Goal: Check status: Check status

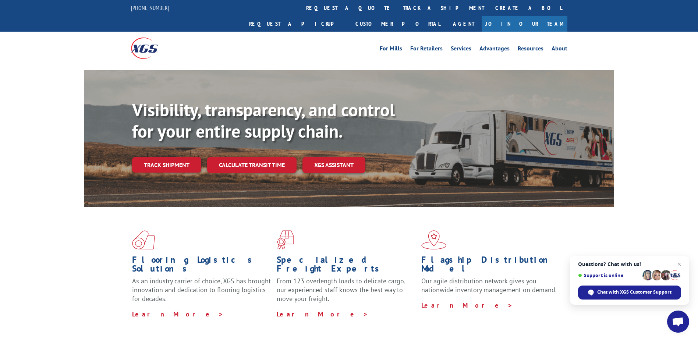
click at [129, 143] on div "Visibility, transparency, and control for your entire supply chain. Track shipm…" at bounding box center [349, 145] width 530 height 151
click at [141, 157] on link "Track shipment" at bounding box center [166, 164] width 69 height 15
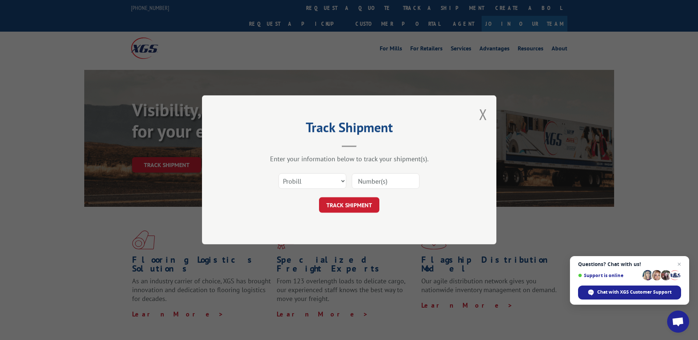
click at [381, 180] on input at bounding box center [386, 181] width 68 height 15
paste input "CP-028801.A"
type input "CP-028801.A"
click at [298, 183] on select "Select category... Probill BOL PO" at bounding box center [312, 181] width 68 height 15
select select "bol"
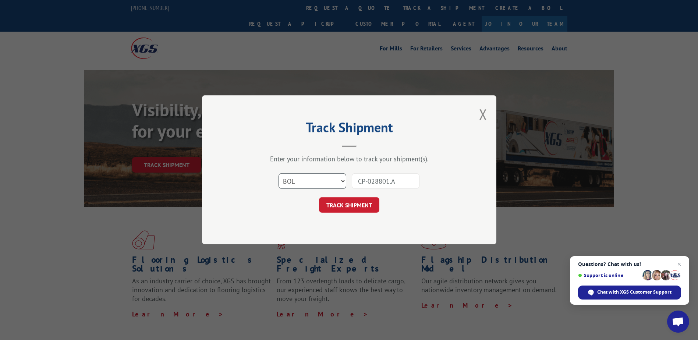
click at [278, 174] on select "Select category... Probill BOL PO" at bounding box center [312, 181] width 68 height 15
click at [335, 208] on button "TRACK SHIPMENT" at bounding box center [349, 205] width 60 height 15
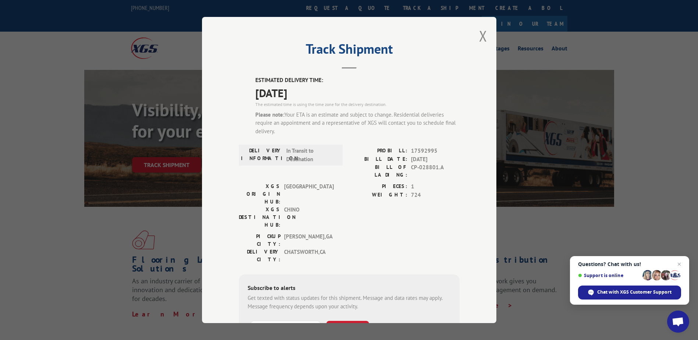
click at [255, 79] on label "ESTIMATED DELIVERY TIME:" at bounding box center [357, 80] width 204 height 8
type input "+1 (___) ___-____"
click at [266, 321] on input "+1 (___) ___-____" at bounding box center [285, 328] width 70 height 15
click at [263, 321] on input "+1 (___) ___-____" at bounding box center [285, 328] width 70 height 15
paste input "818) 314-0277"
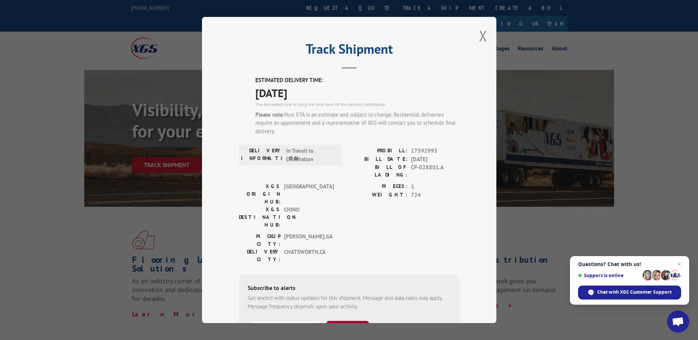
type input "[PHONE_NUMBER]"
click at [340, 321] on button "SUBSCRIBE" at bounding box center [347, 328] width 43 height 15
